Goal: Task Accomplishment & Management: Manage account settings

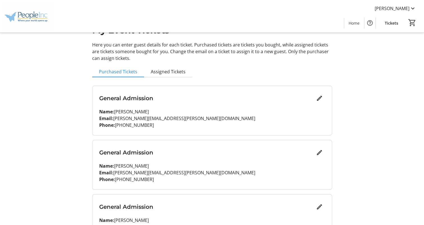
scroll to position [21, 0]
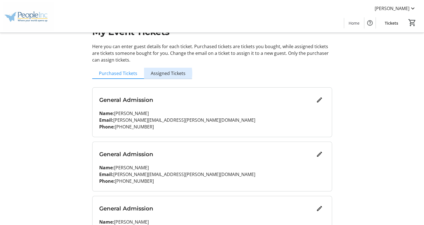
click at [164, 73] on span "Assigned Tickets" at bounding box center [168, 73] width 35 height 4
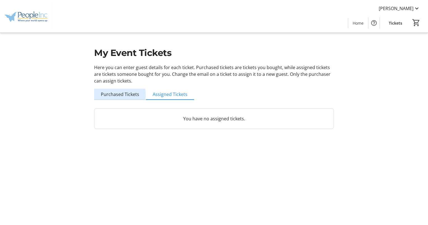
click at [116, 95] on span "Purchased Tickets" at bounding box center [120, 94] width 38 height 4
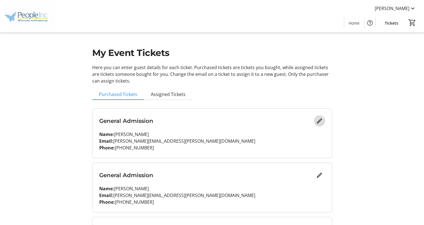
click at [316, 123] on mat-icon "Edit" at bounding box center [319, 121] width 7 height 7
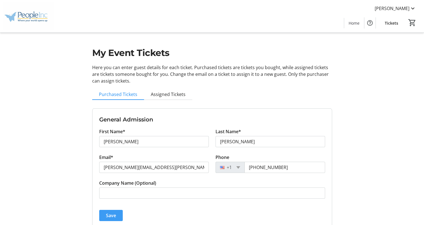
click at [114, 211] on span "submit" at bounding box center [111, 215] width 24 height 13
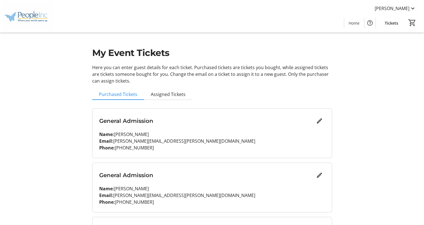
click at [389, 22] on span "Tickets" at bounding box center [391, 23] width 13 height 6
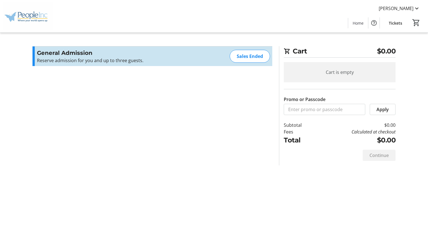
click at [249, 57] on div "Sales Ended" at bounding box center [250, 56] width 40 height 13
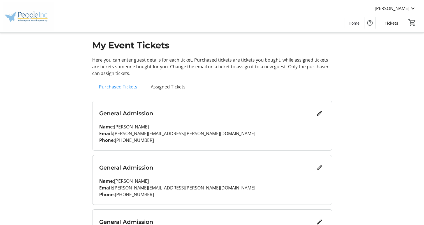
scroll to position [7, 0]
click at [317, 114] on mat-icon "Edit" at bounding box center [319, 114] width 7 height 7
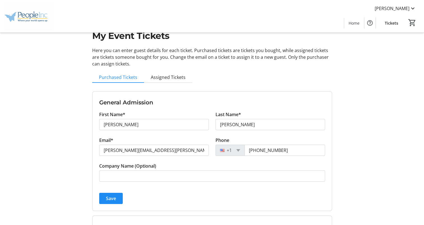
scroll to position [16, 0]
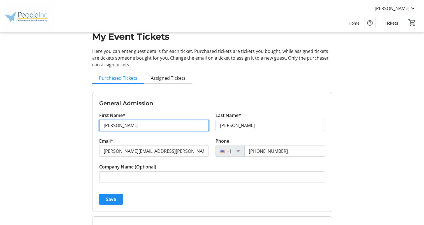
click at [122, 127] on input "[PERSON_NAME]" at bounding box center [154, 125] width 110 height 11
type input "D"
type input "Malachi"
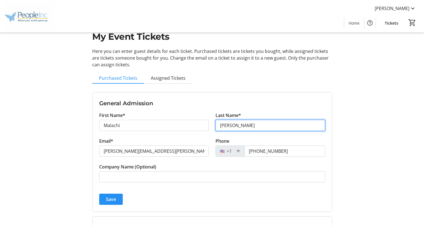
type input "[PERSON_NAME]"
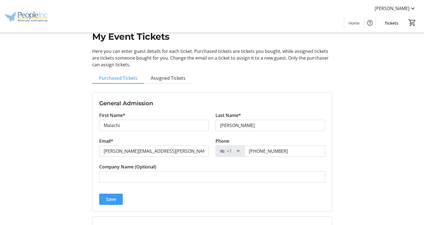
click at [112, 198] on span "Save" at bounding box center [111, 199] width 10 height 7
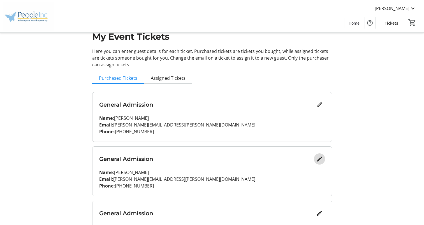
click at [320, 160] on mat-icon "Edit" at bounding box center [319, 159] width 7 height 7
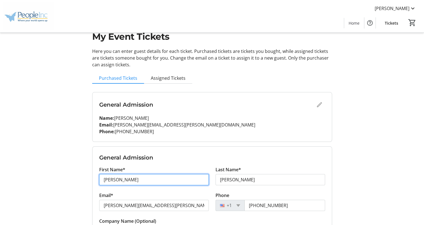
click at [141, 178] on input "[PERSON_NAME]" at bounding box center [154, 179] width 110 height 11
type input "D"
type input "[PERSON_NAME]"
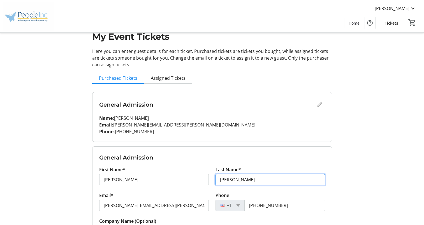
type input "[PERSON_NAME]"
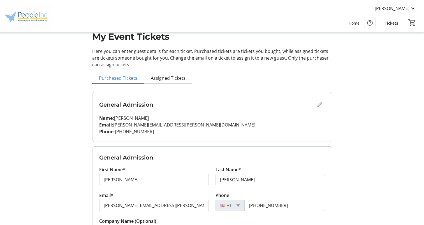
click at [370, 101] on div "My Event Tickets Here you can enter guest details for each ticket. Purchased ti…" at bounding box center [212, 191] width 370 height 414
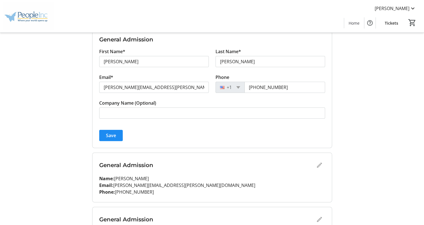
scroll to position [133, 0]
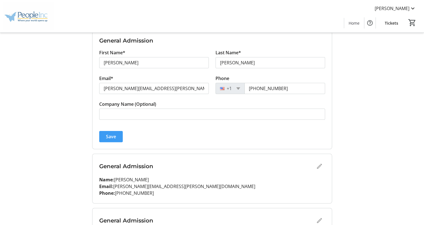
click at [112, 136] on span "Save" at bounding box center [111, 136] width 10 height 7
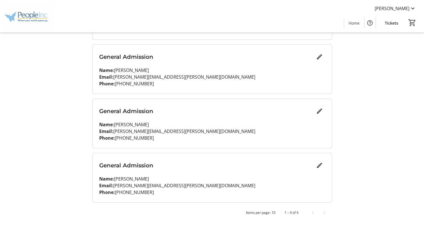
scroll to position [118, 0]
click at [317, 112] on mat-icon "Edit" at bounding box center [319, 111] width 7 height 7
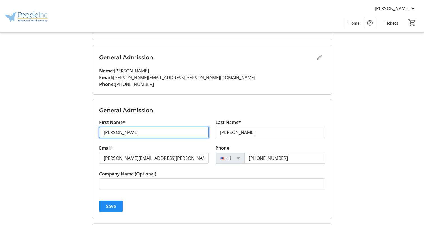
click at [152, 133] on input "[PERSON_NAME]" at bounding box center [154, 132] width 110 height 11
type input "D"
type input "Harmony"
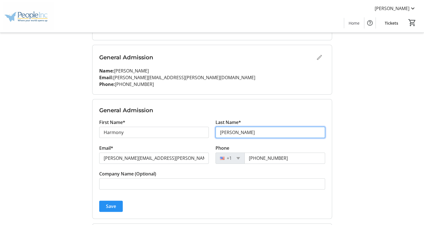
type input "[PERSON_NAME]"
click at [113, 205] on span "Save" at bounding box center [111, 206] width 10 height 7
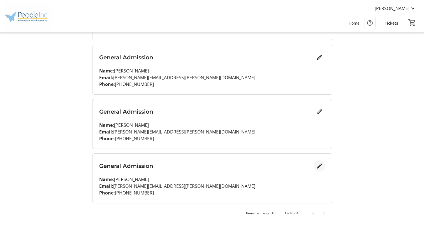
drag, startPoint x: 257, startPoint y: 163, endPoint x: 320, endPoint y: 161, distance: 62.8
click at [320, 161] on div "General Admission" at bounding box center [212, 166] width 226 height 11
drag, startPoint x: 320, startPoint y: 161, endPoint x: 318, endPoint y: 166, distance: 5.5
click at [318, 166] on mat-icon "Edit" at bounding box center [319, 166] width 7 height 7
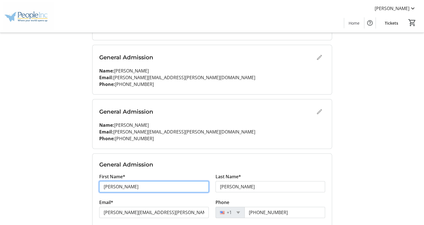
click at [130, 189] on input "[PERSON_NAME]" at bounding box center [154, 186] width 110 height 11
type input "D"
type input "[PERSON_NAME]"
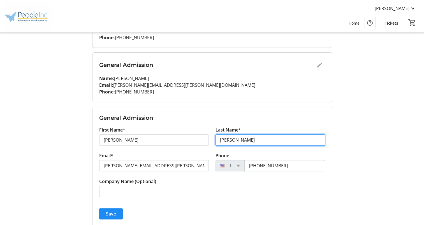
scroll to position [188, 0]
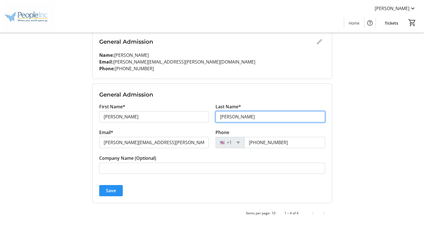
type input "[PERSON_NAME]"
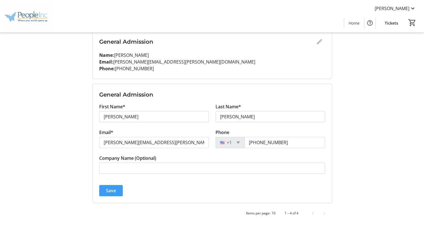
click at [111, 191] on span "Save" at bounding box center [111, 190] width 10 height 7
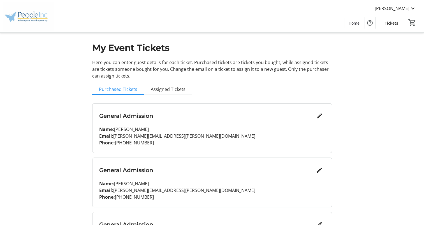
scroll to position [0, 0]
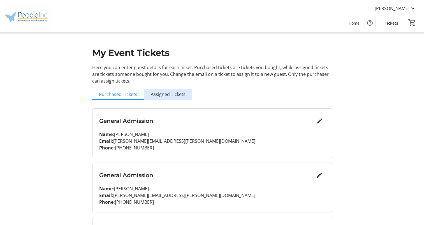
click at [161, 94] on span "Assigned Tickets" at bounding box center [168, 94] width 35 height 4
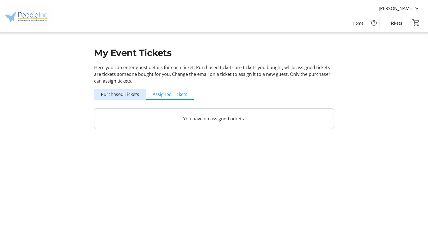
click at [117, 94] on span "Purchased Tickets" at bounding box center [120, 94] width 38 height 4
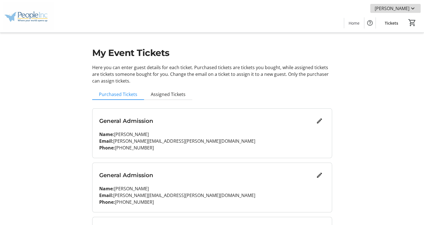
click at [413, 9] on mat-icon at bounding box center [412, 8] width 7 height 7
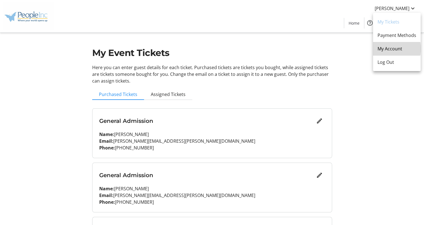
click at [391, 49] on span "My Account" at bounding box center [396, 48] width 39 height 7
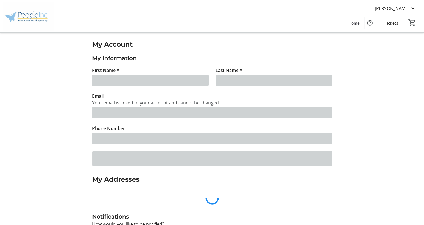
type input "Malachi"
type input "[PERSON_NAME]"
type input "[PERSON_NAME][EMAIL_ADDRESS][PERSON_NAME][DOMAIN_NAME]"
type input "[PHONE_NUMBER]"
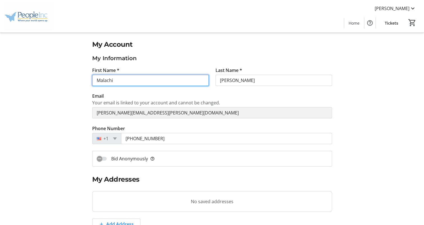
click at [119, 83] on input "Malachi" at bounding box center [150, 80] width 117 height 11
type input "M"
type input "[PERSON_NAME]"
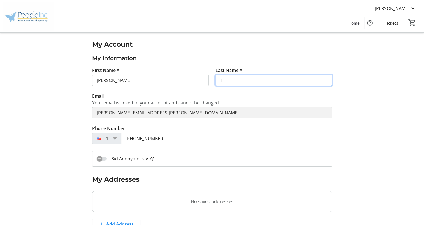
type input "[PERSON_NAME]"
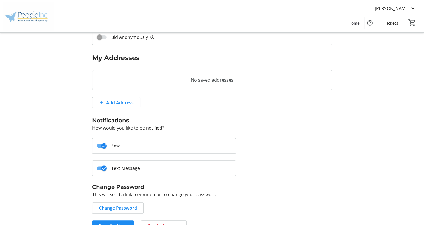
scroll to position [134, 0]
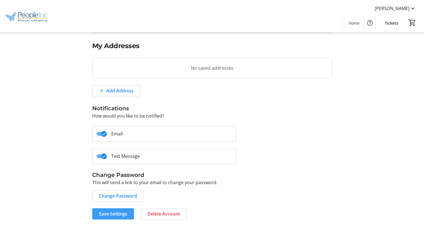
click at [109, 213] on span "Save Settings" at bounding box center [113, 214] width 28 height 7
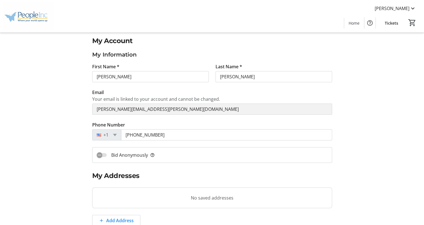
scroll to position [0, 0]
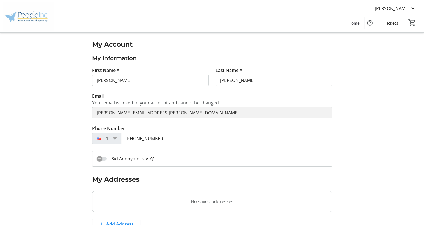
click at [391, 22] on span "Tickets" at bounding box center [391, 23] width 13 height 6
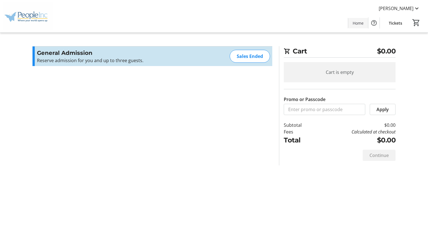
click at [354, 24] on span "Home" at bounding box center [358, 23] width 11 height 6
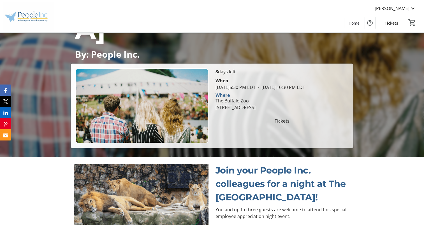
scroll to position [192, 0]
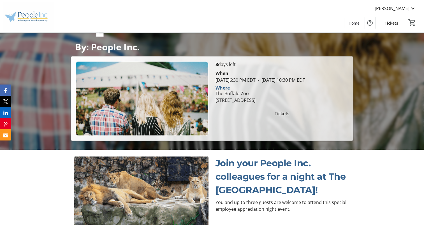
click at [412, 152] on div "Join your People Inc. colleagues for a night at The Buffalo Zoo! You and up to …" at bounding box center [212, 194] width 424 height 89
